Goal: Task Accomplishment & Management: Use online tool/utility

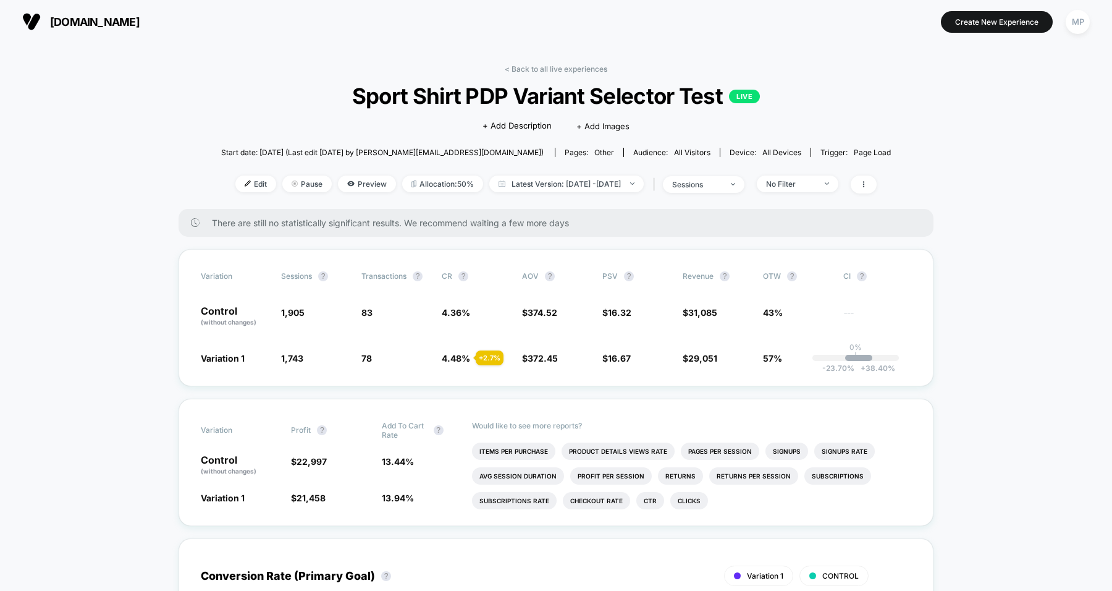
click at [122, 22] on span "[DOMAIN_NAME]" at bounding box center [95, 21] width 90 height 13
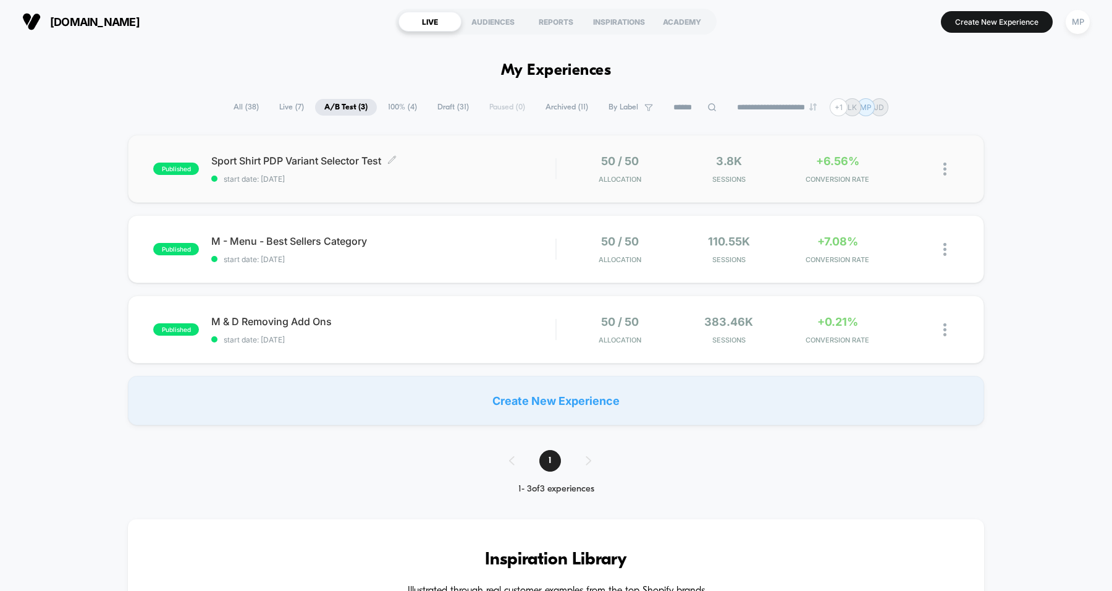
click at [436, 164] on span "Sport Shirt PDP Variant Selector Test Click to edit experience details" at bounding box center [383, 161] width 344 height 12
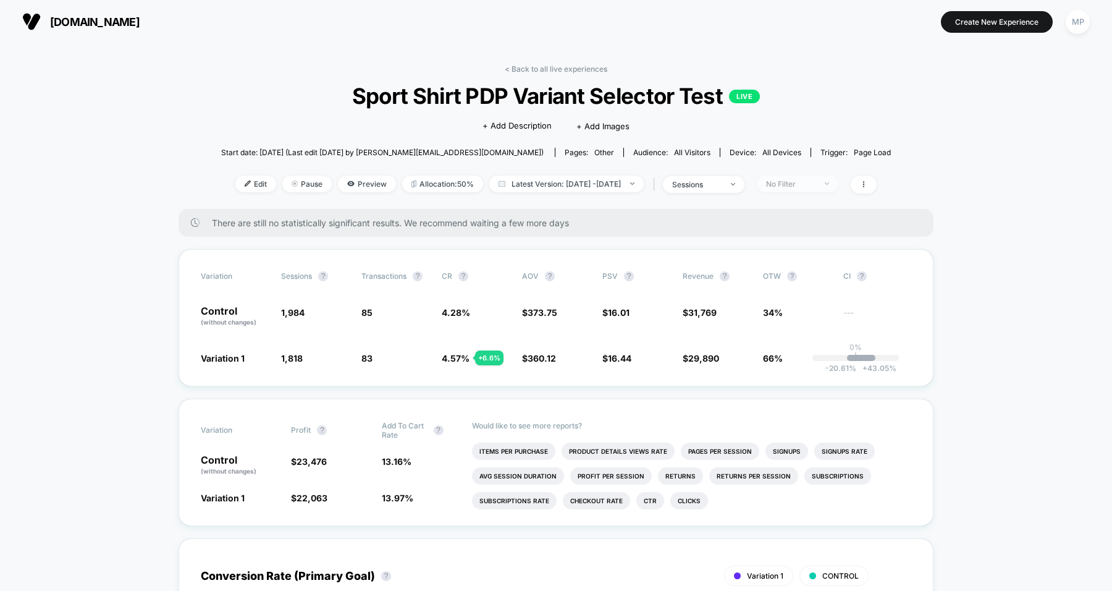
click at [816, 184] on div "No Filter" at bounding box center [790, 183] width 49 height 9
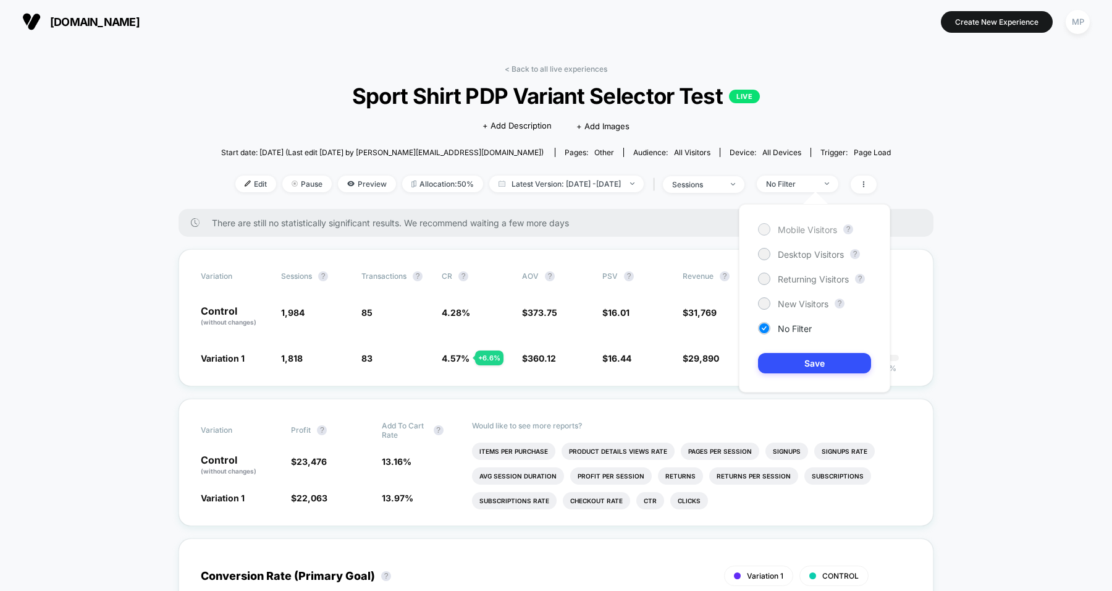
click at [803, 228] on span "Mobile Visitors" at bounding box center [807, 229] width 59 height 11
click at [800, 362] on button "Save" at bounding box center [814, 363] width 113 height 20
